Goal: Check status: Check status

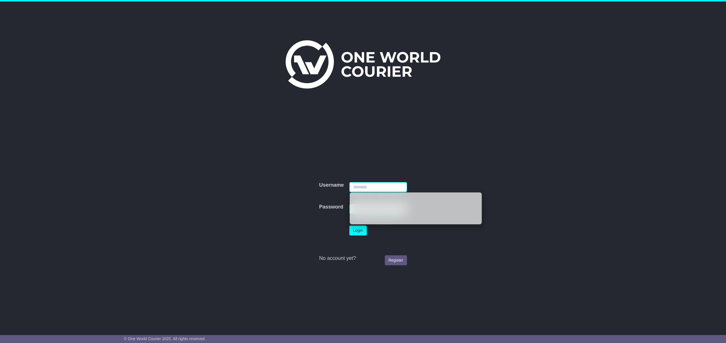
type input "**********"
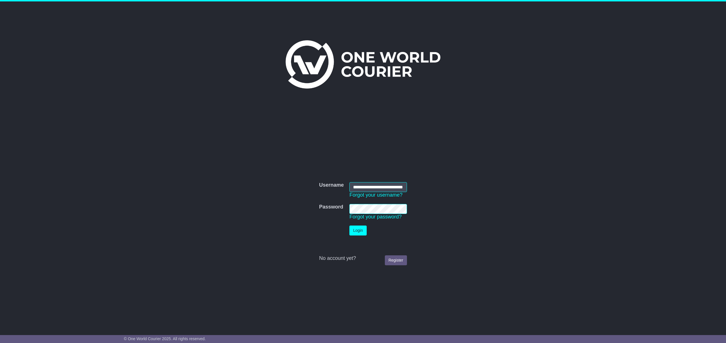
click at [348, 234] on td "Login" at bounding box center [378, 231] width 63 height 16
click at [358, 234] on button "Login" at bounding box center [357, 230] width 17 height 10
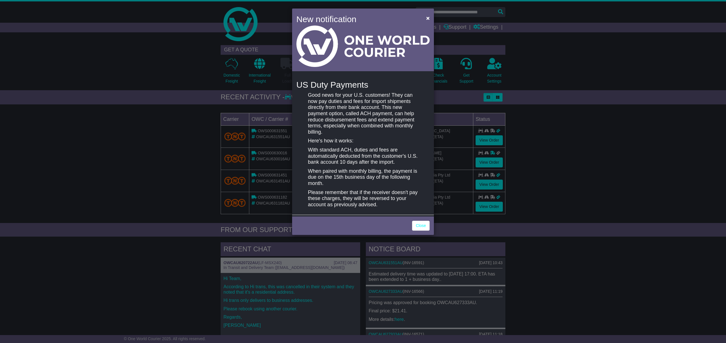
click at [417, 215] on div "Close" at bounding box center [363, 225] width 142 height 20
click at [418, 221] on link "Close" at bounding box center [421, 226] width 18 height 10
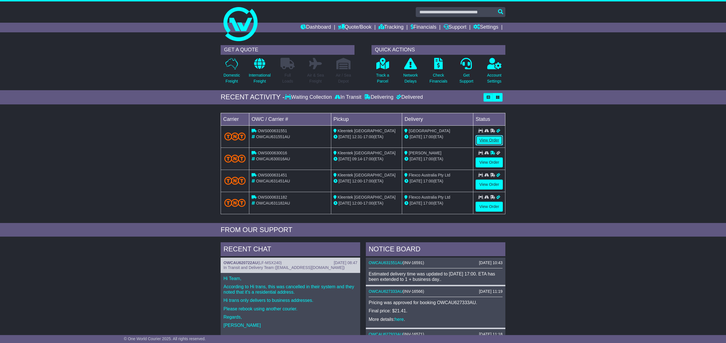
click at [496, 143] on link "View Order" at bounding box center [489, 140] width 27 height 10
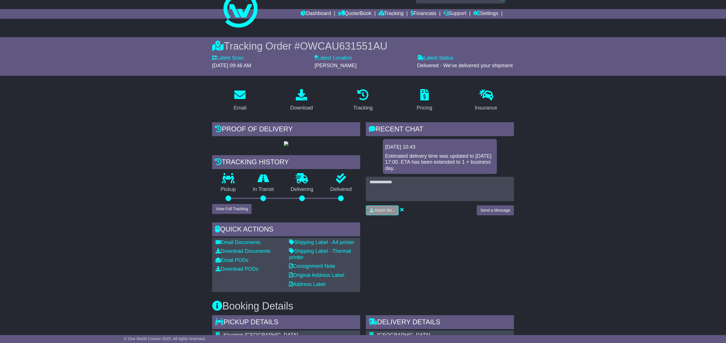
scroll to position [15, 0]
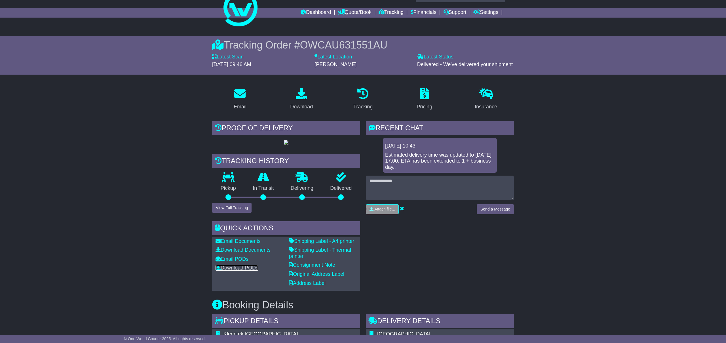
click at [240, 271] on link "Download PODs" at bounding box center [237, 268] width 43 height 6
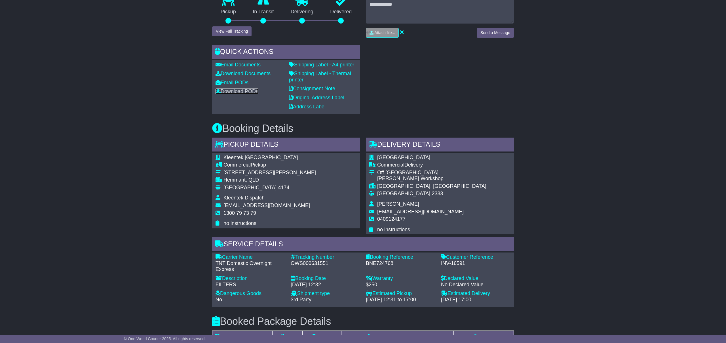
scroll to position [227, 0]
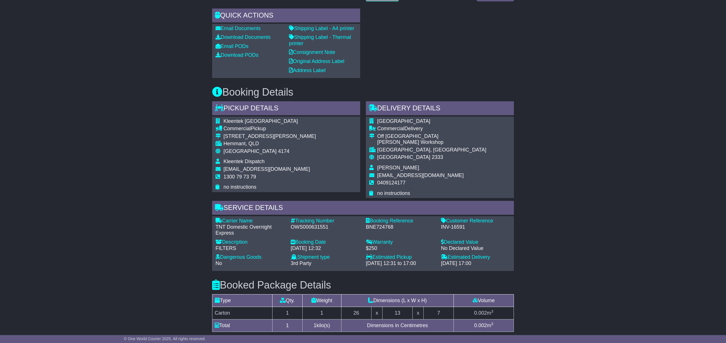
click at [303, 230] on div "OWS000631551" at bounding box center [325, 227] width 69 height 6
copy div "OWS000631551"
